Goal: Information Seeking & Learning: Learn about a topic

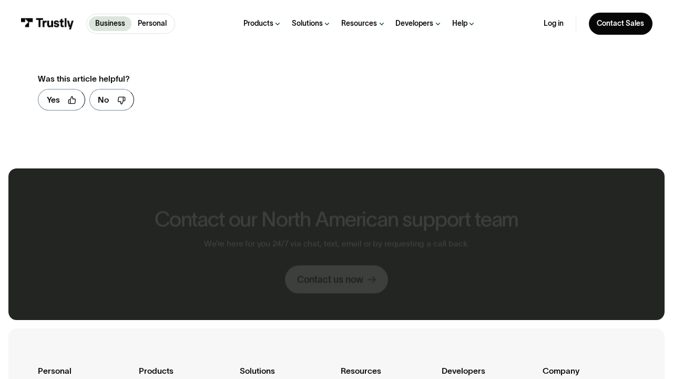
scroll to position [597, 0]
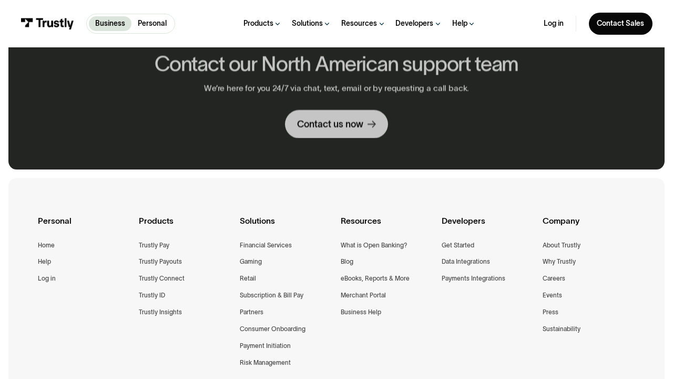
scroll to position [746, 0]
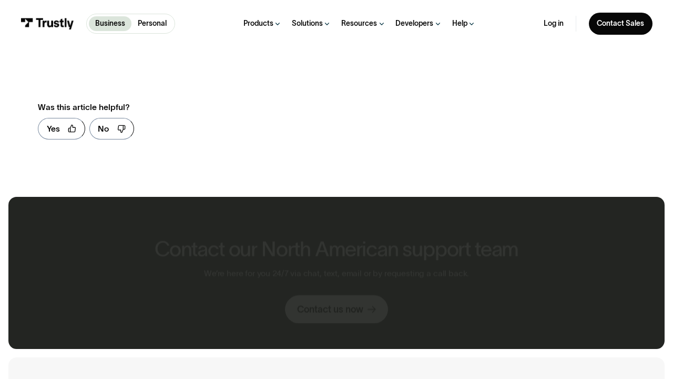
scroll to position [625, 0]
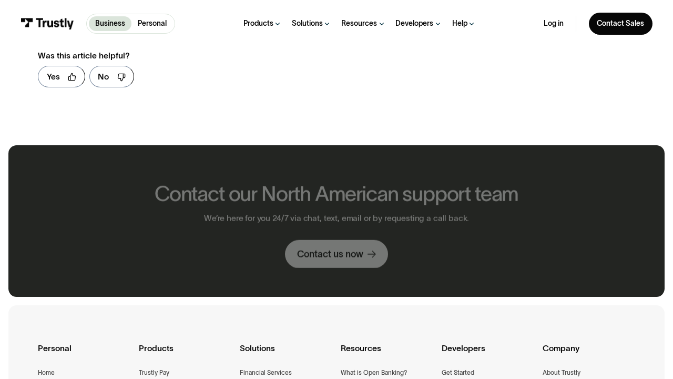
scroll to position [574, 0]
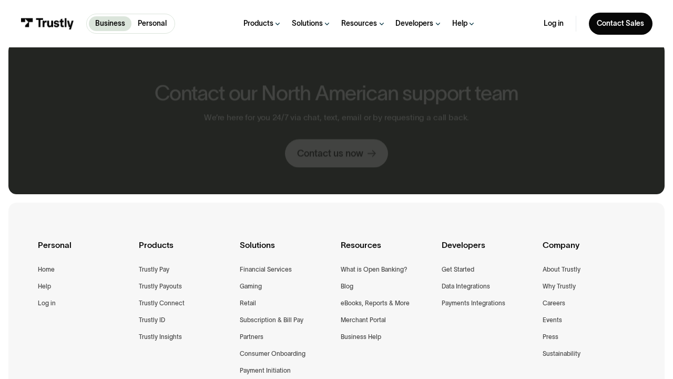
scroll to position [781, 0]
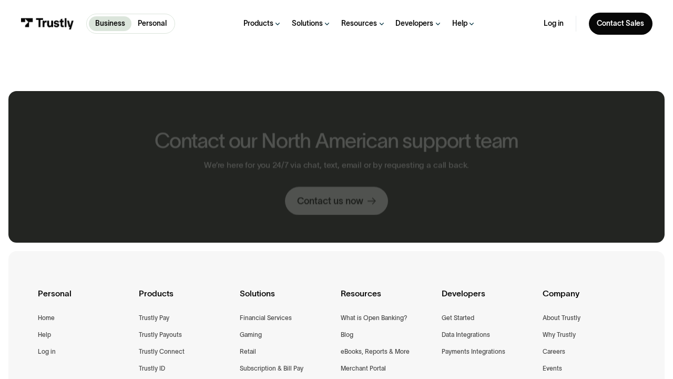
scroll to position [828, 0]
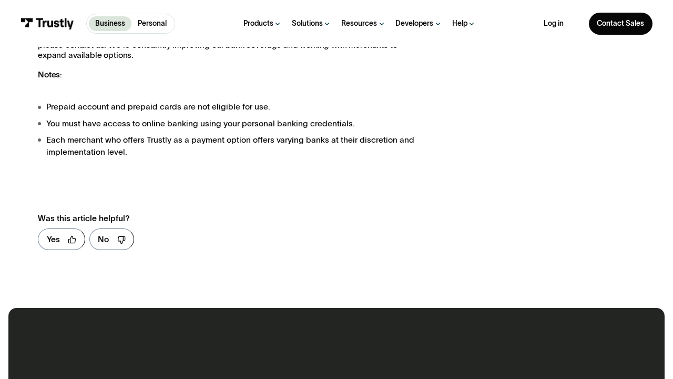
scroll to position [1285, 0]
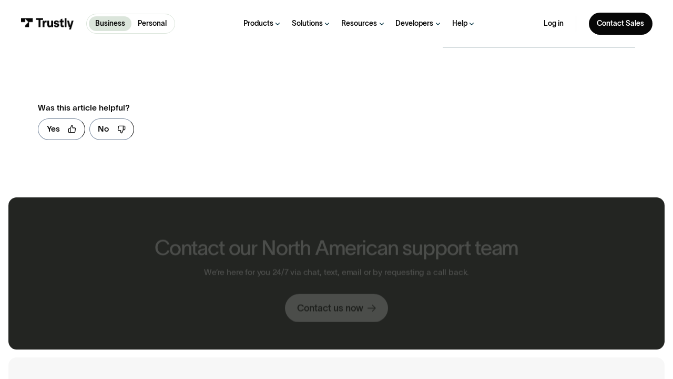
scroll to position [626, 0]
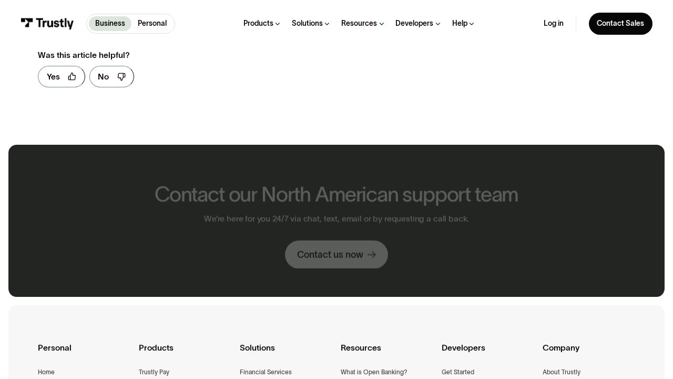
scroll to position [573, 0]
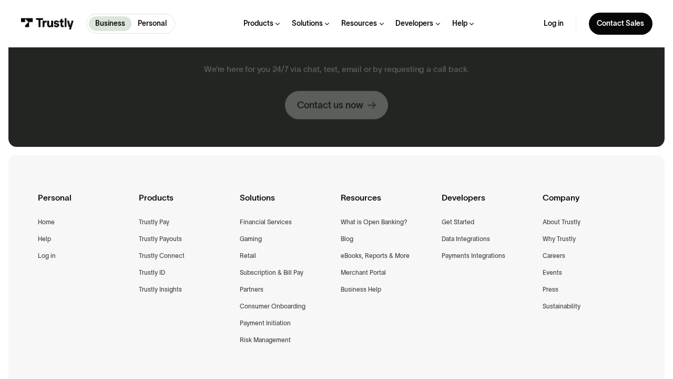
scroll to position [721, 0]
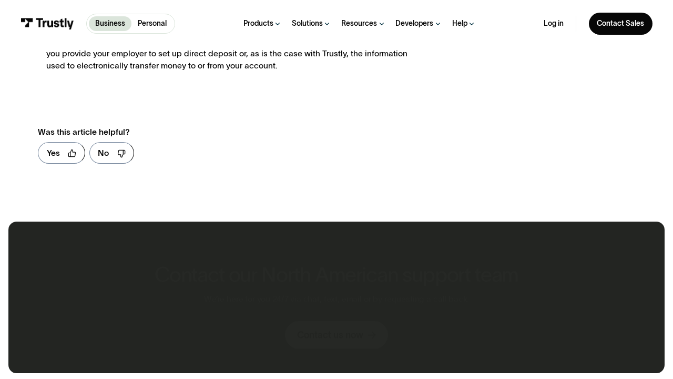
scroll to position [640, 0]
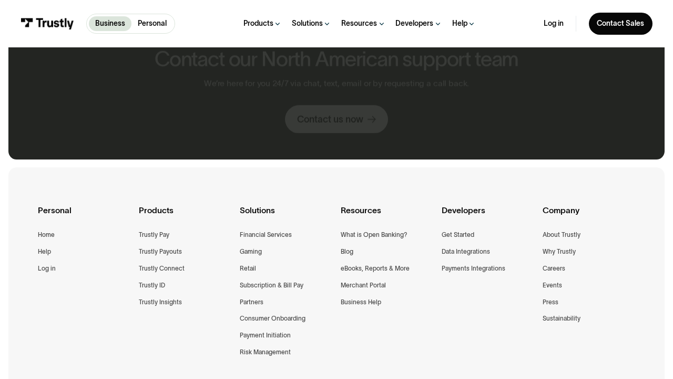
scroll to position [745, 0]
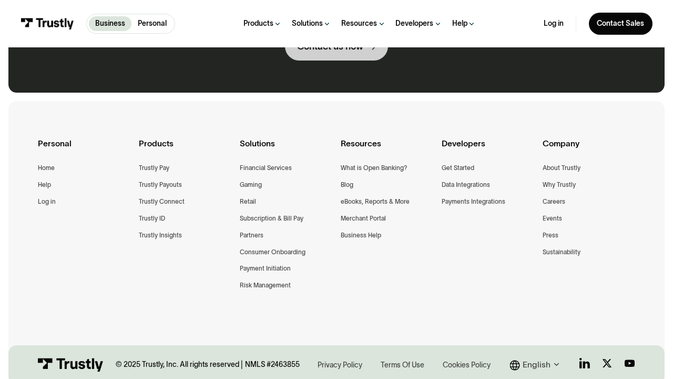
scroll to position [679, 0]
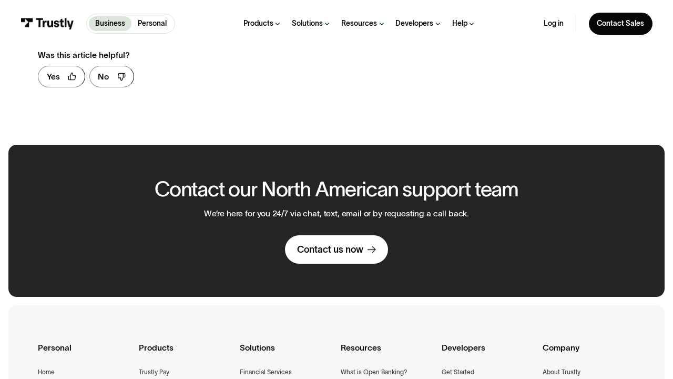
scroll to position [573, 0]
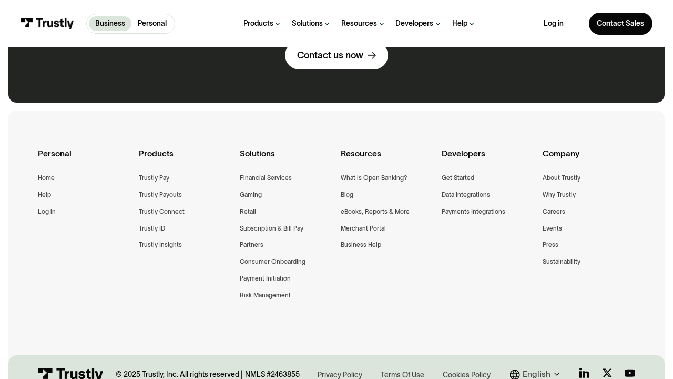
scroll to position [689, 0]
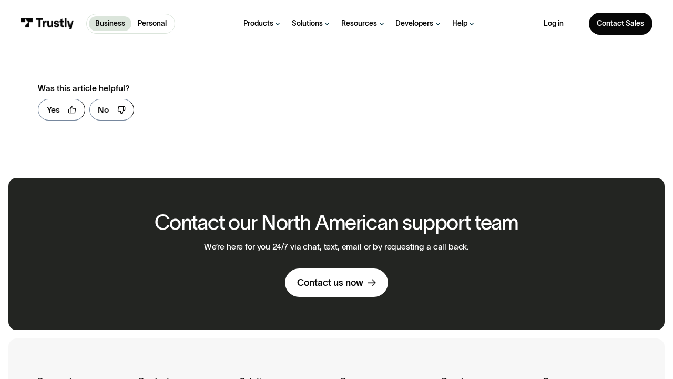
scroll to position [606, 0]
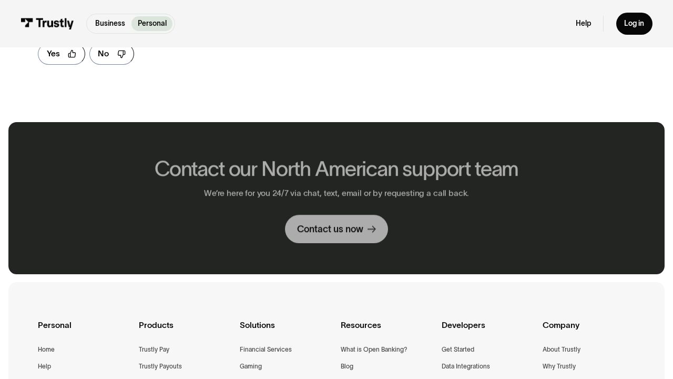
scroll to position [551, 0]
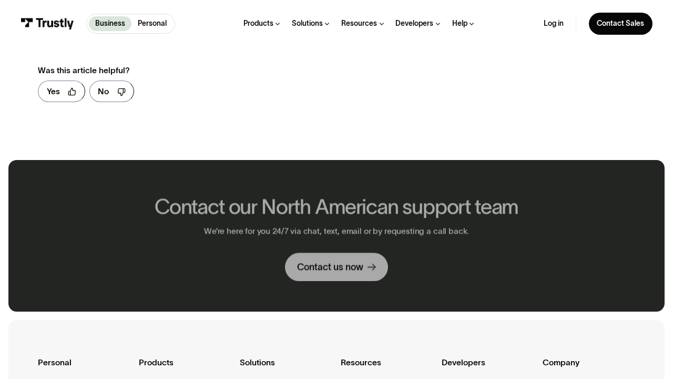
scroll to position [589, 0]
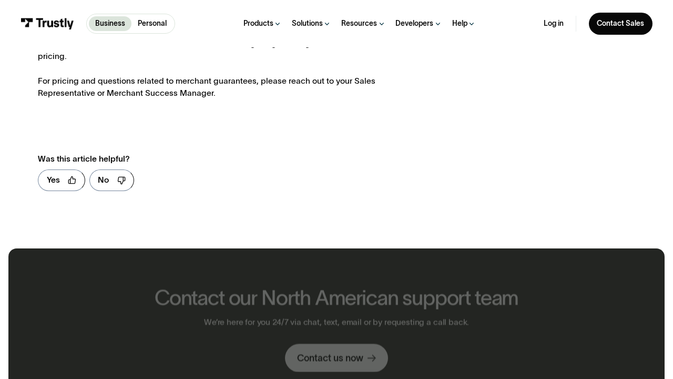
scroll to position [665, 0]
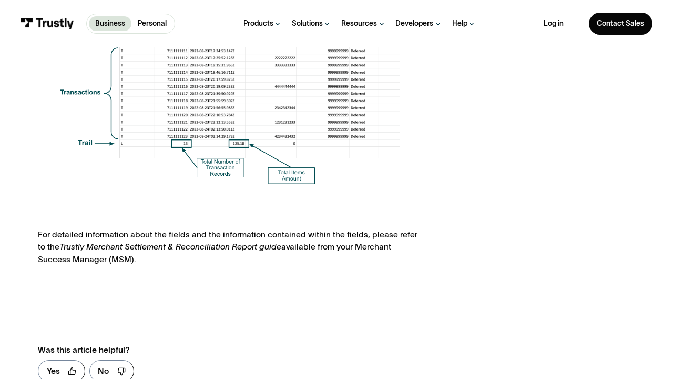
scroll to position [975, 0]
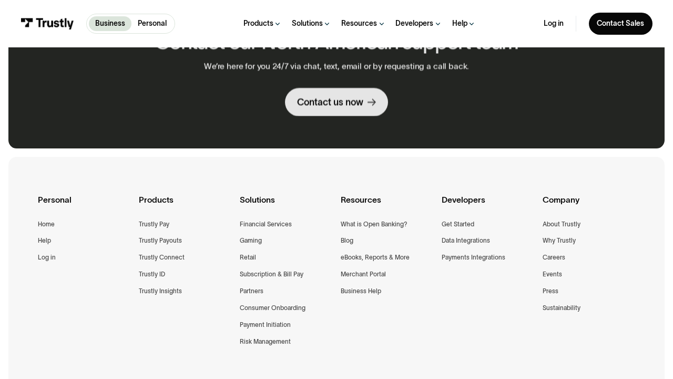
scroll to position [735, 0]
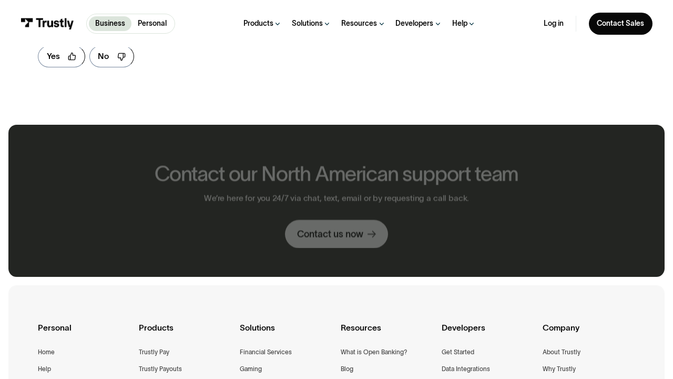
scroll to position [553, 0]
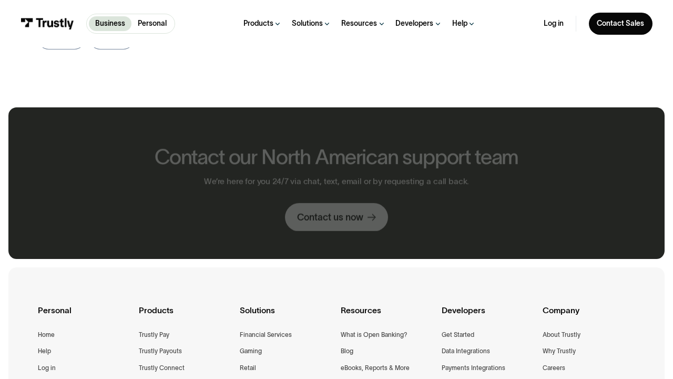
scroll to position [536, 0]
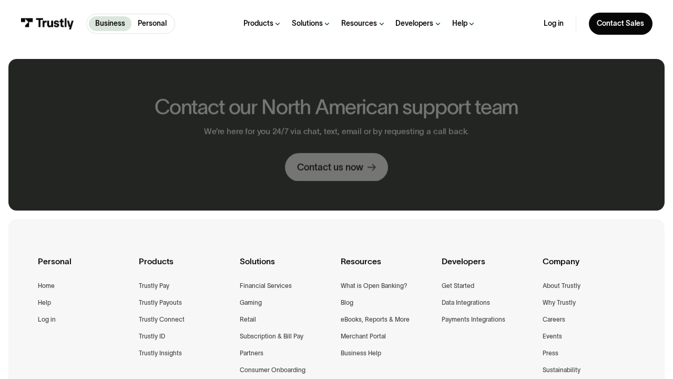
scroll to position [786, 0]
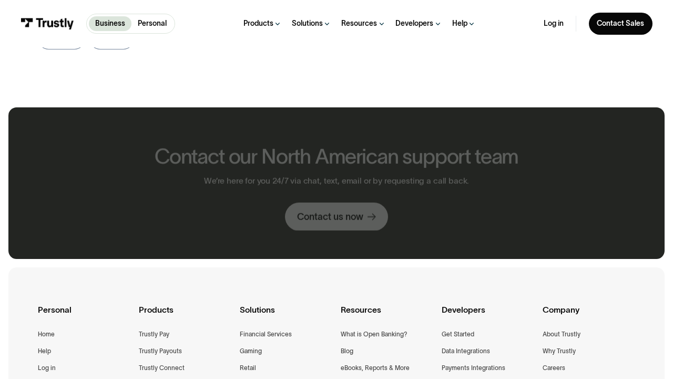
scroll to position [526, 0]
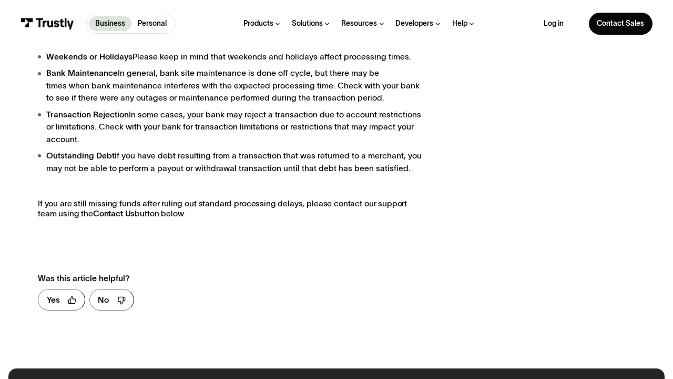
scroll to position [786, 0]
